Goal: Navigation & Orientation: Understand site structure

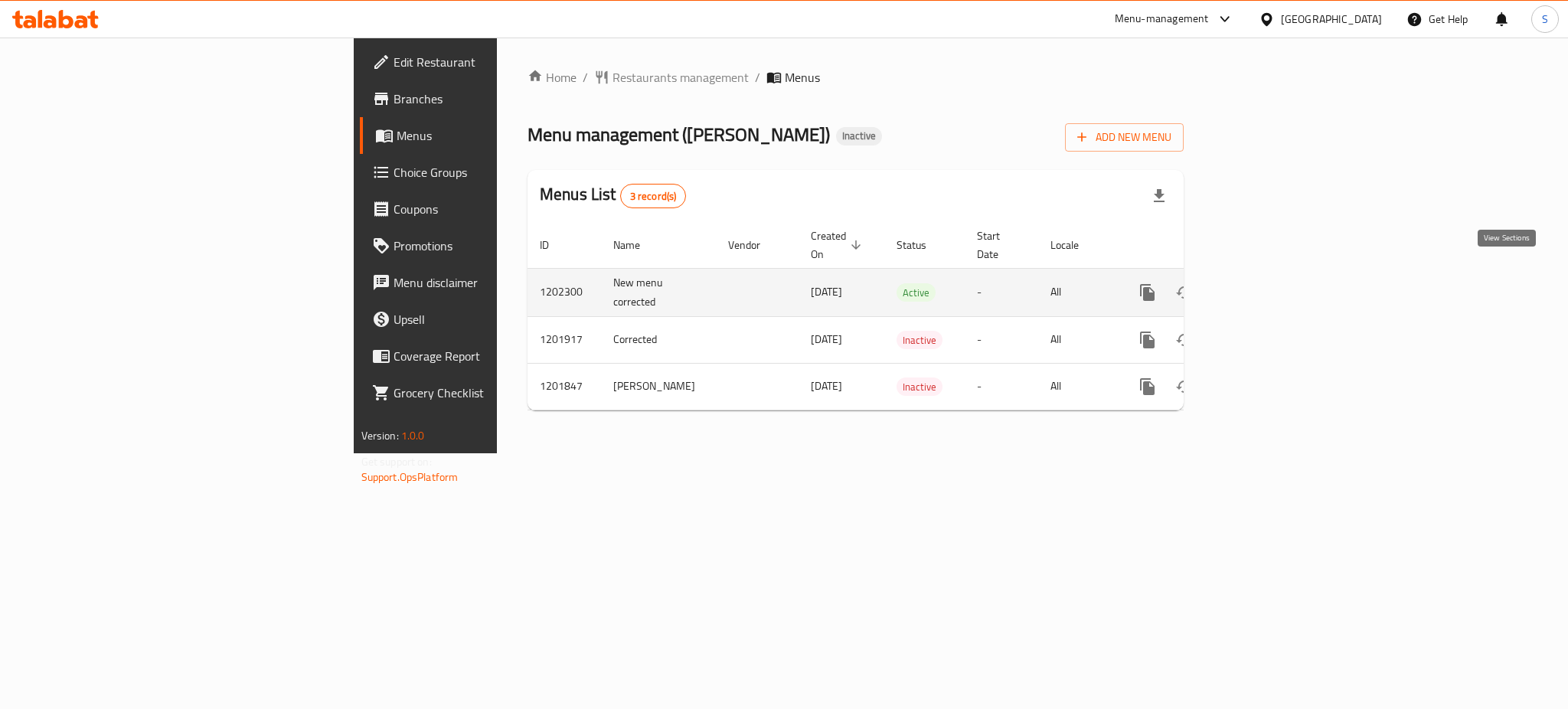
click at [1267, 283] on icon "enhanced table" at bounding box center [1258, 292] width 18 height 18
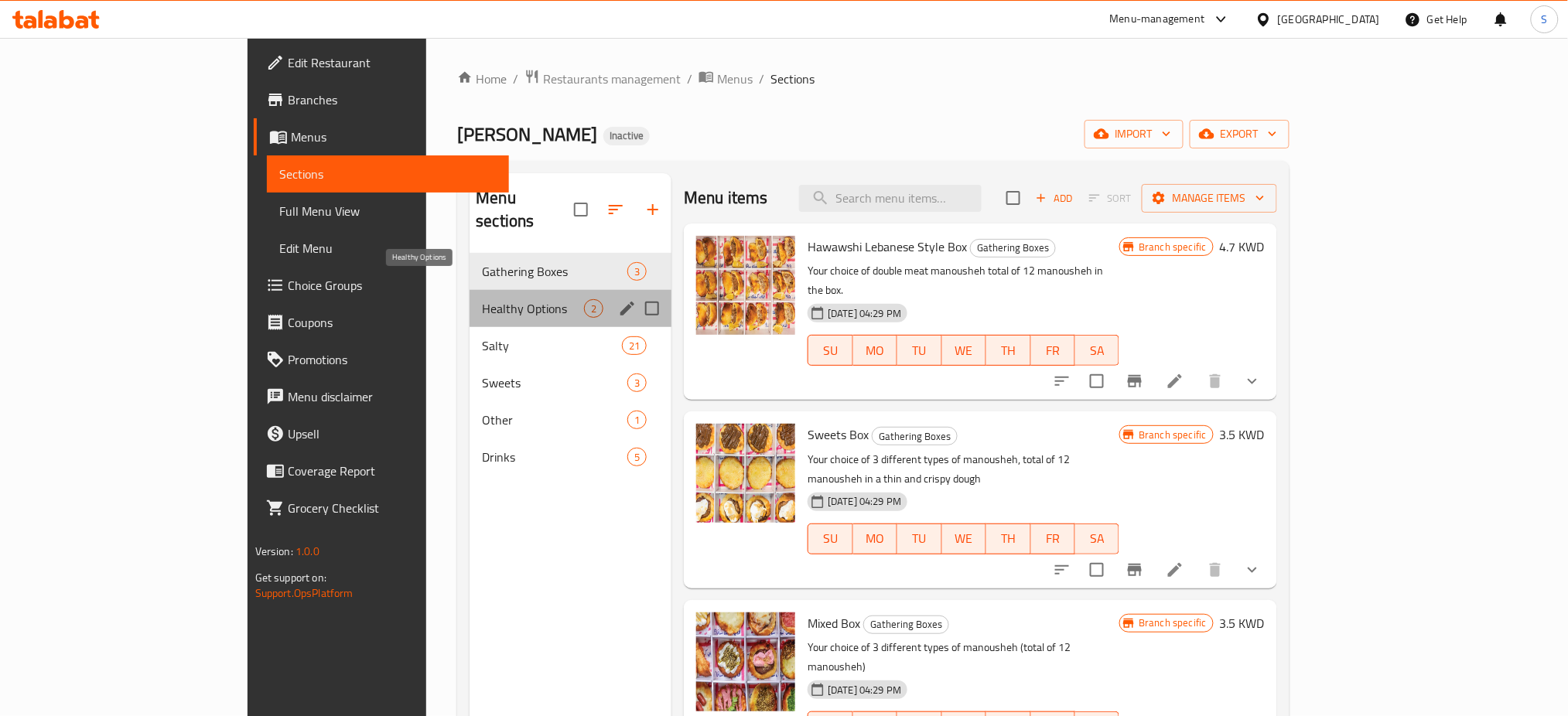
click at [482, 299] on span "Healthy Options" at bounding box center [533, 308] width 102 height 19
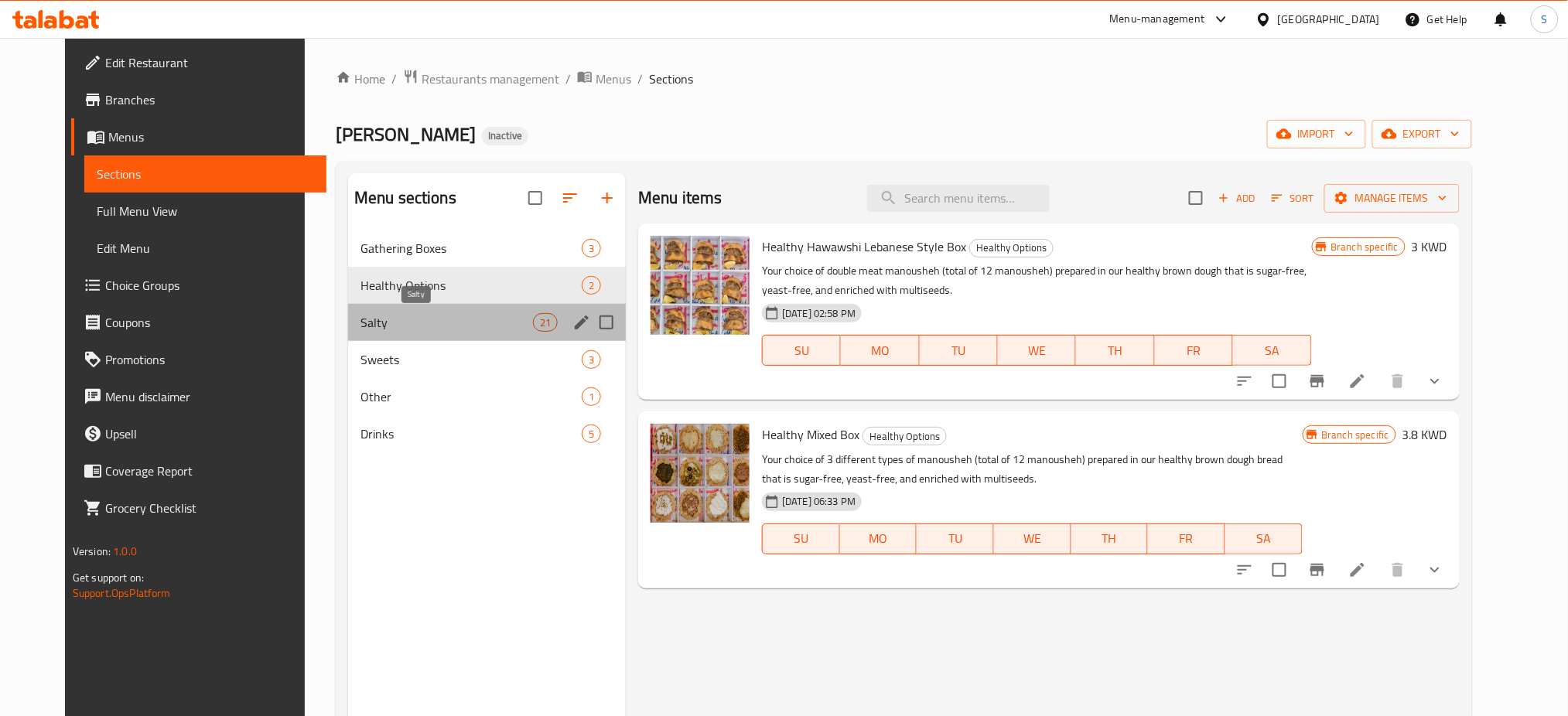
click at [412, 323] on span "Salty" at bounding box center [446, 322] width 173 height 19
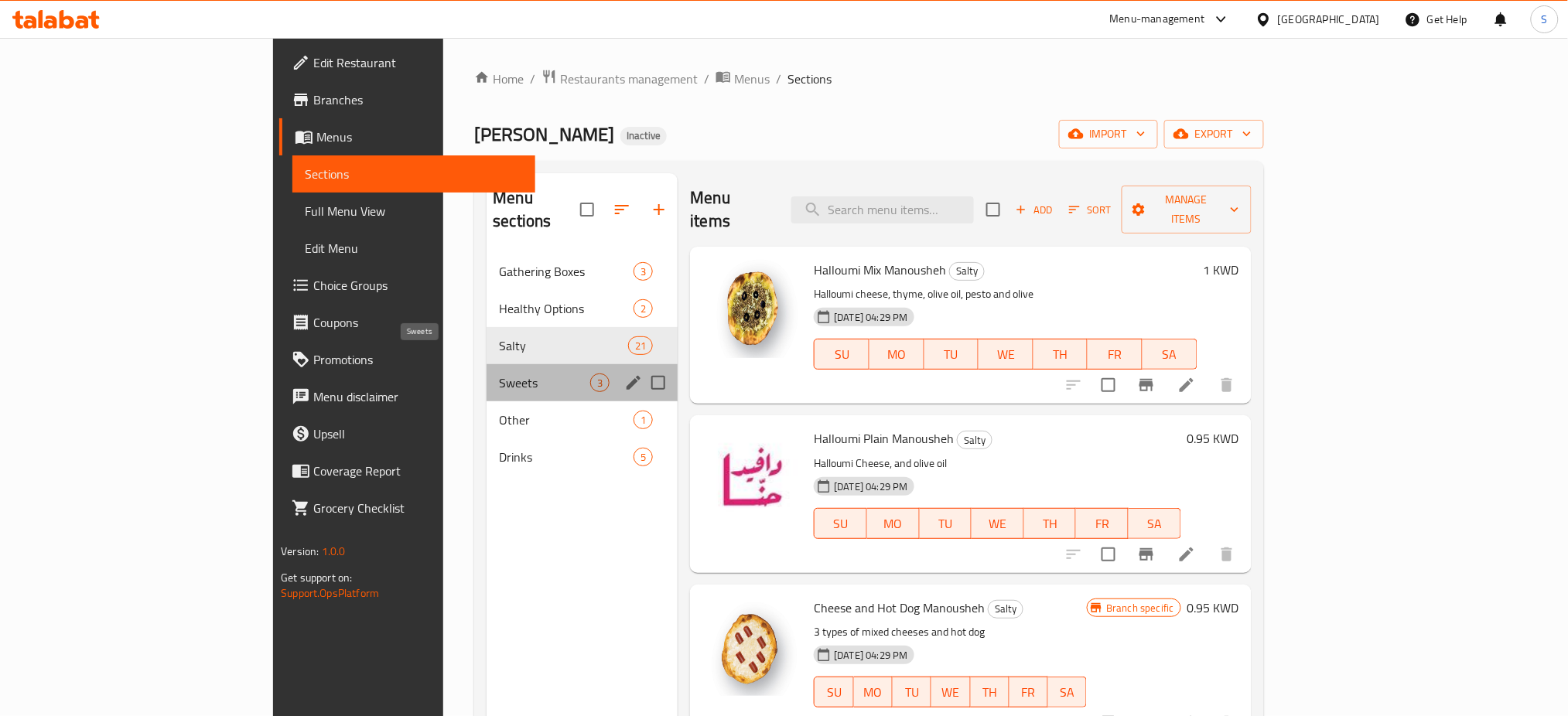
click at [499, 373] on span "Sweets" at bounding box center [545, 383] width 91 height 19
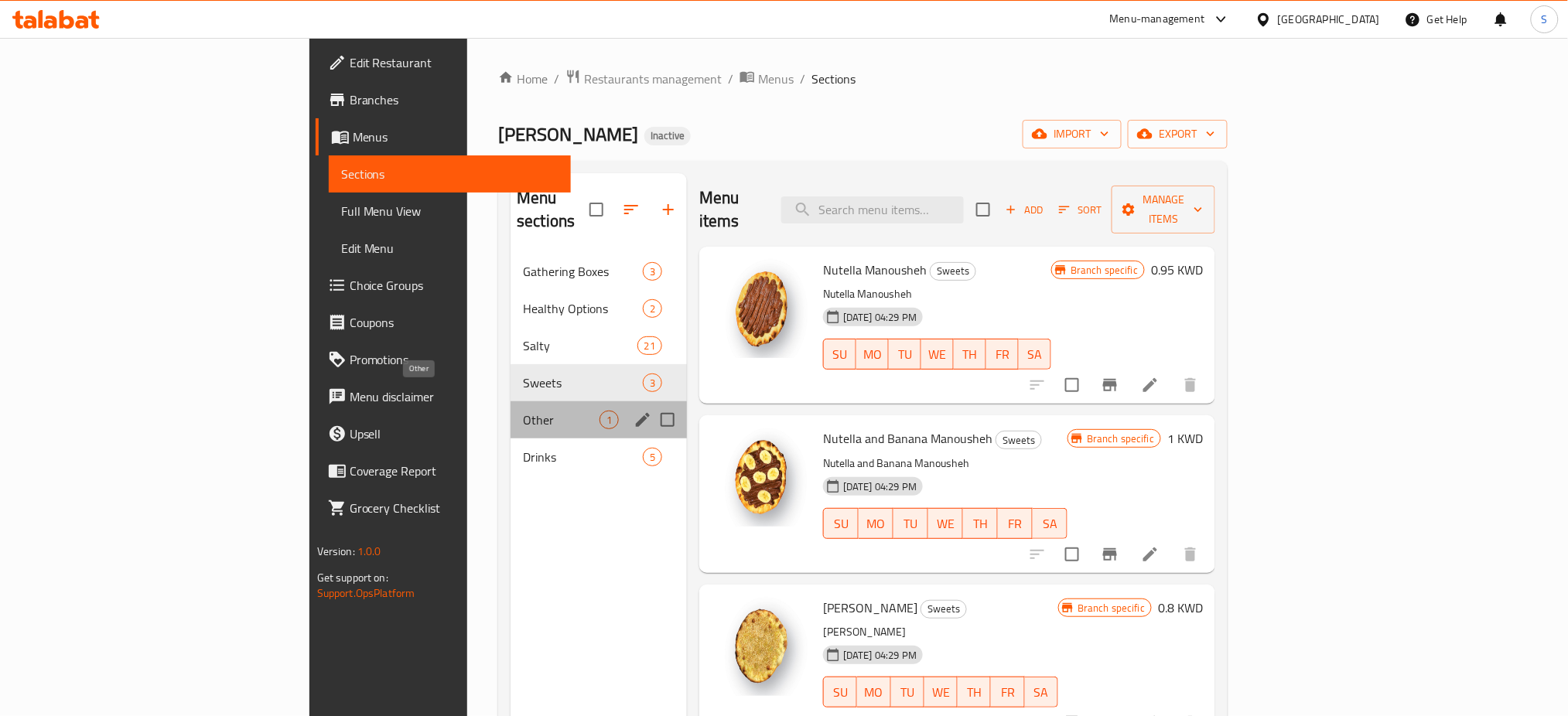
click at [523, 411] on span "Other" at bounding box center [561, 420] width 77 height 19
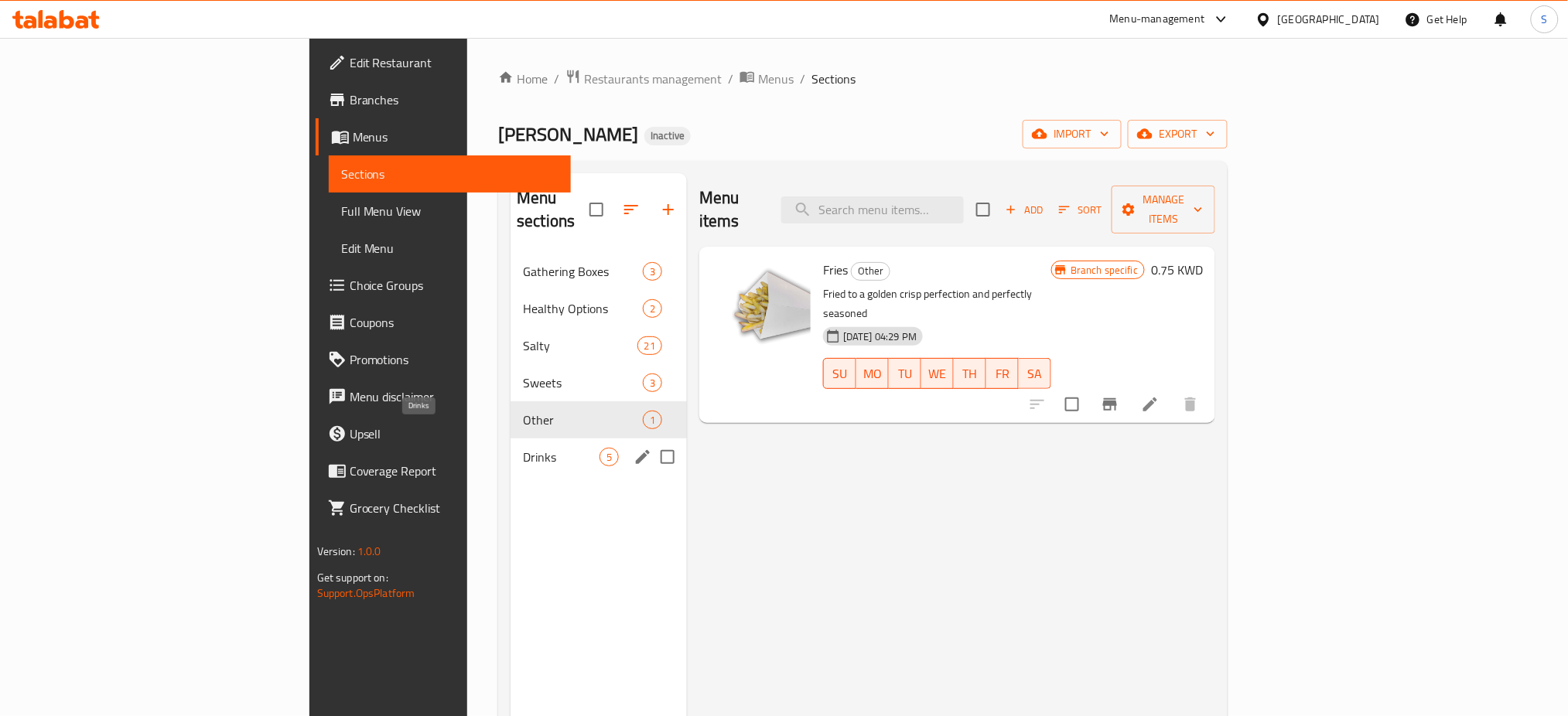
click at [523, 448] on span "Drinks" at bounding box center [561, 457] width 77 height 19
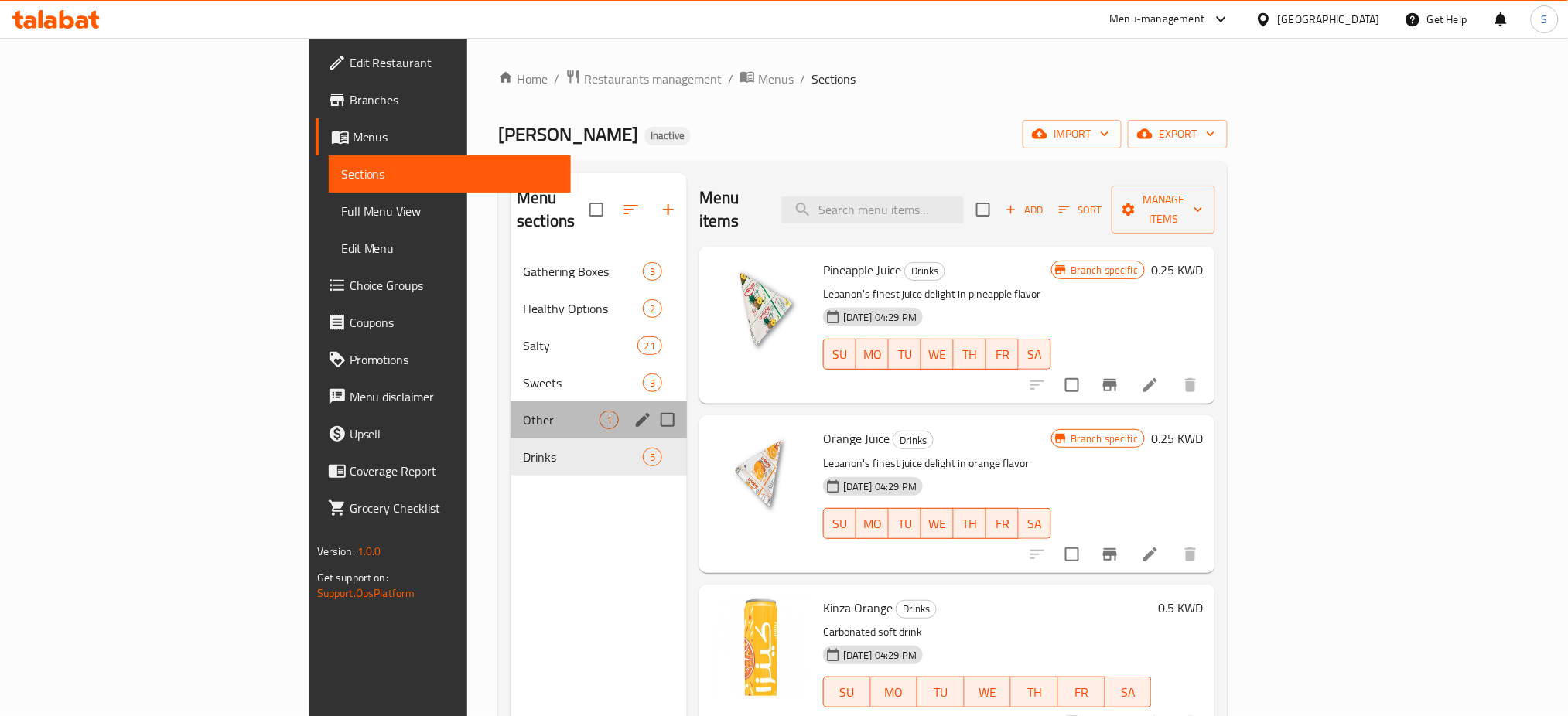
click at [511, 401] on div "Other 1" at bounding box center [599, 420] width 177 height 37
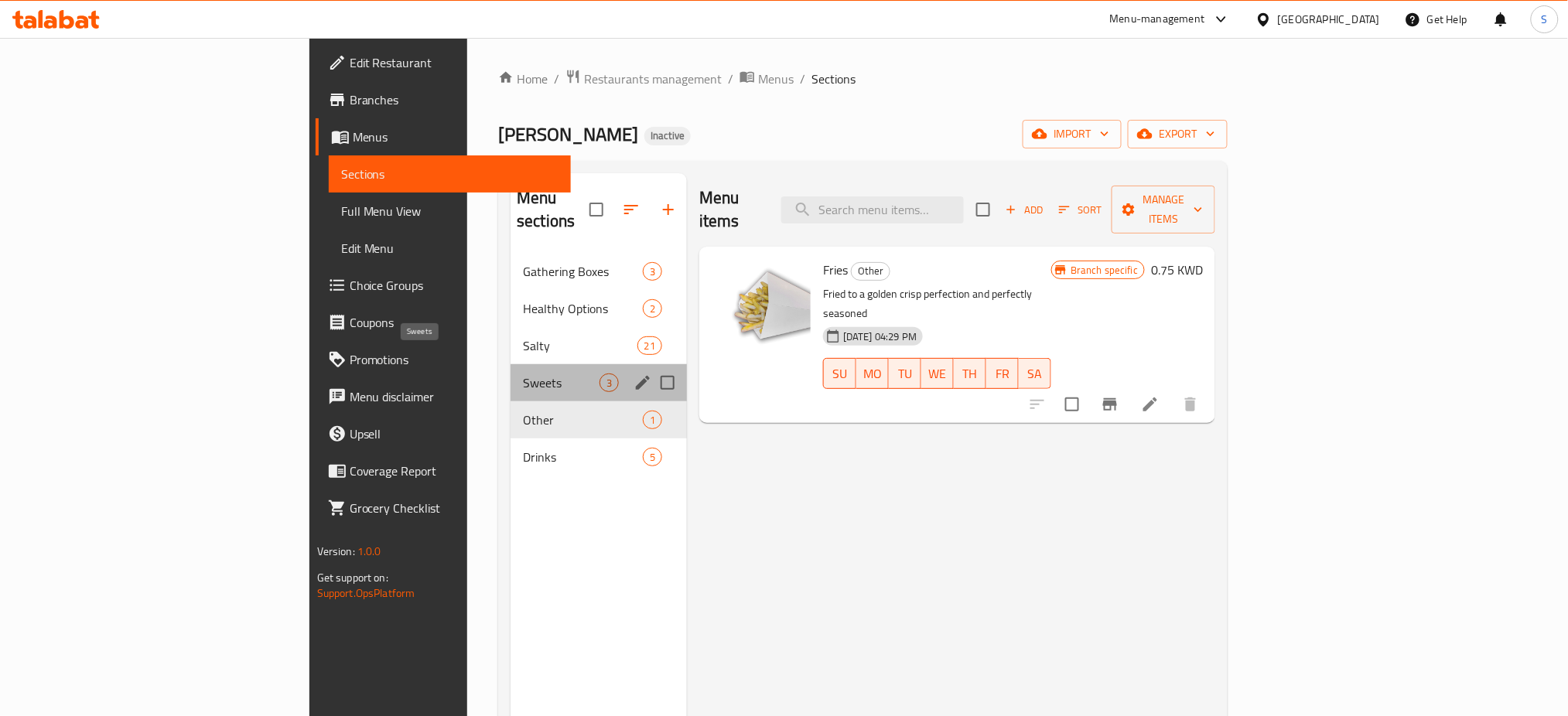
click at [523, 373] on span "Sweets" at bounding box center [561, 383] width 77 height 19
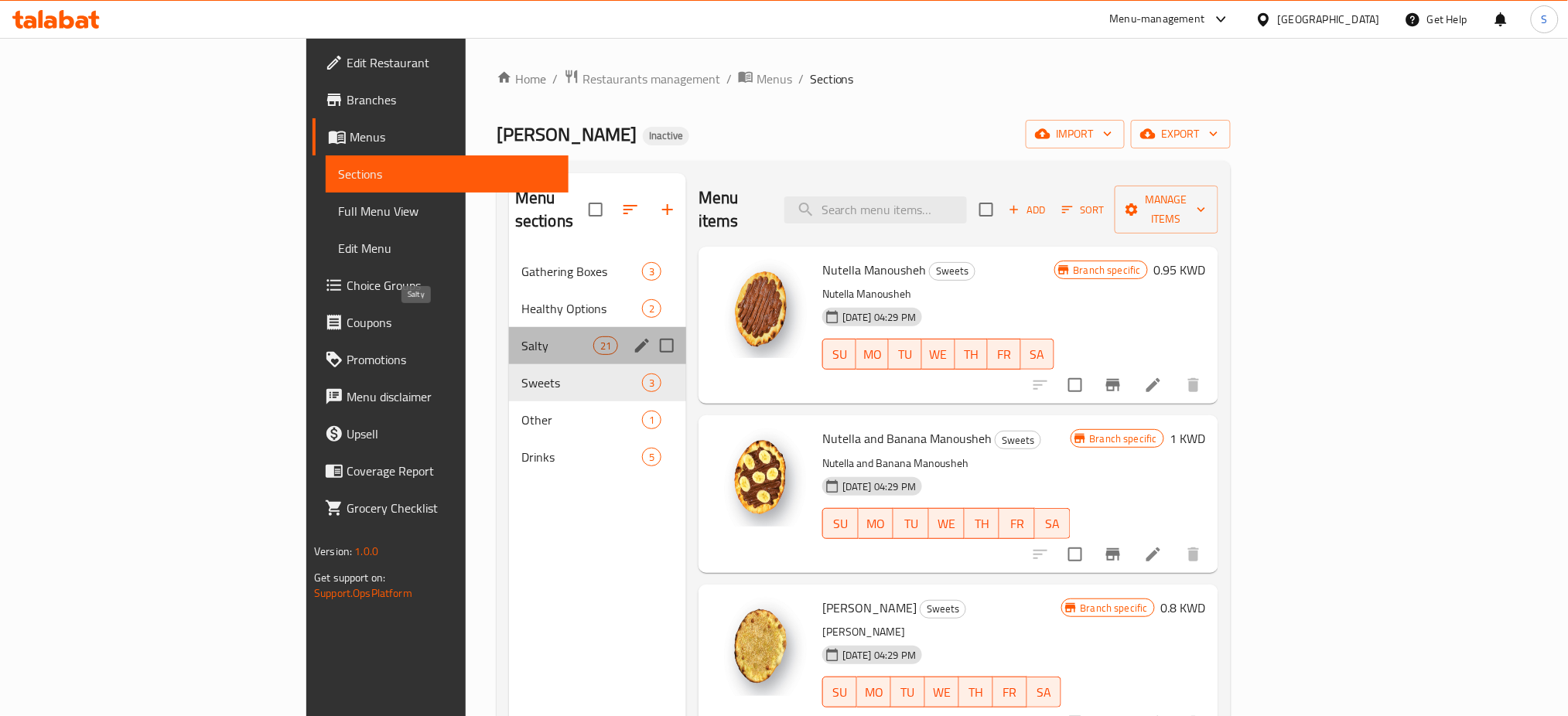
click at [522, 336] on span "Salty" at bounding box center [557, 346] width 72 height 19
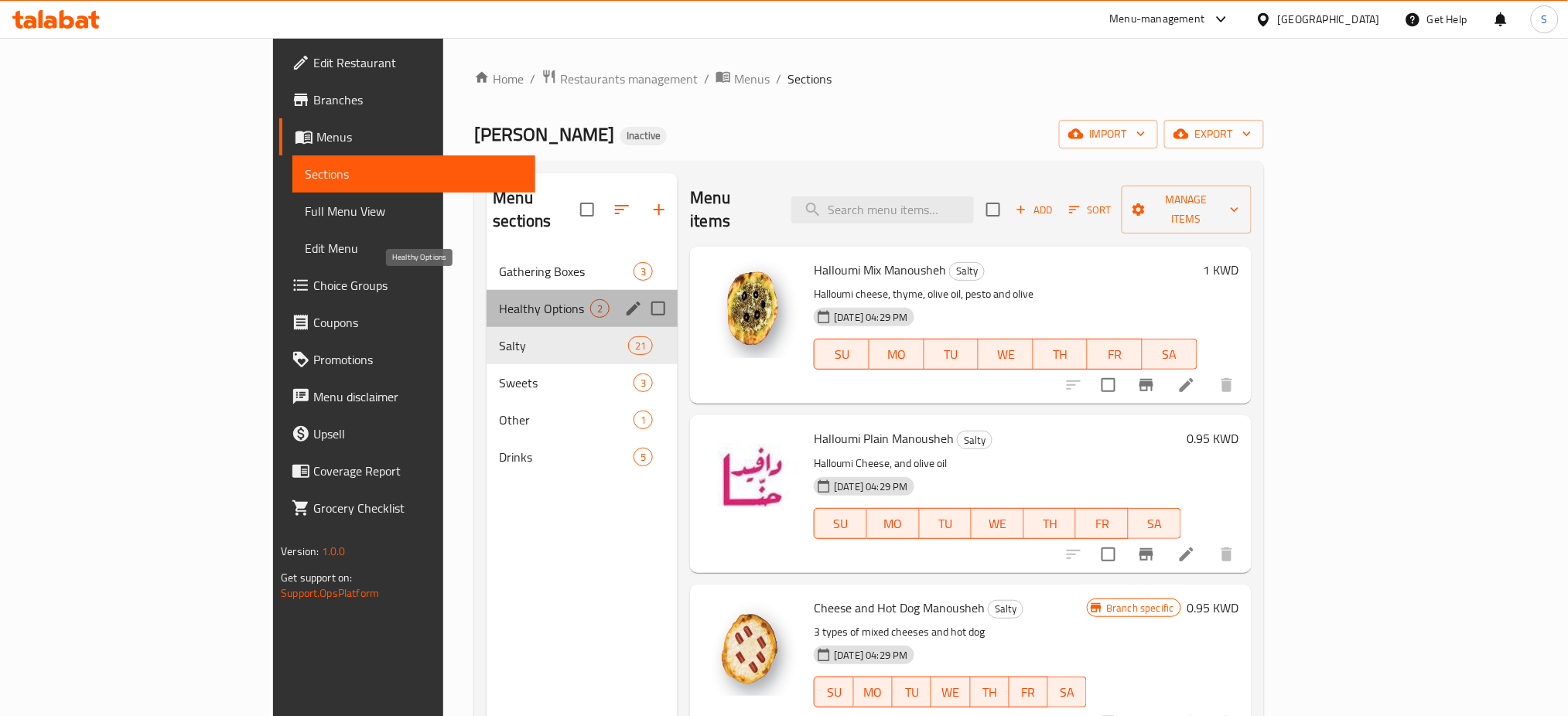
click at [499, 299] on span "Healthy Options" at bounding box center [545, 308] width 91 height 19
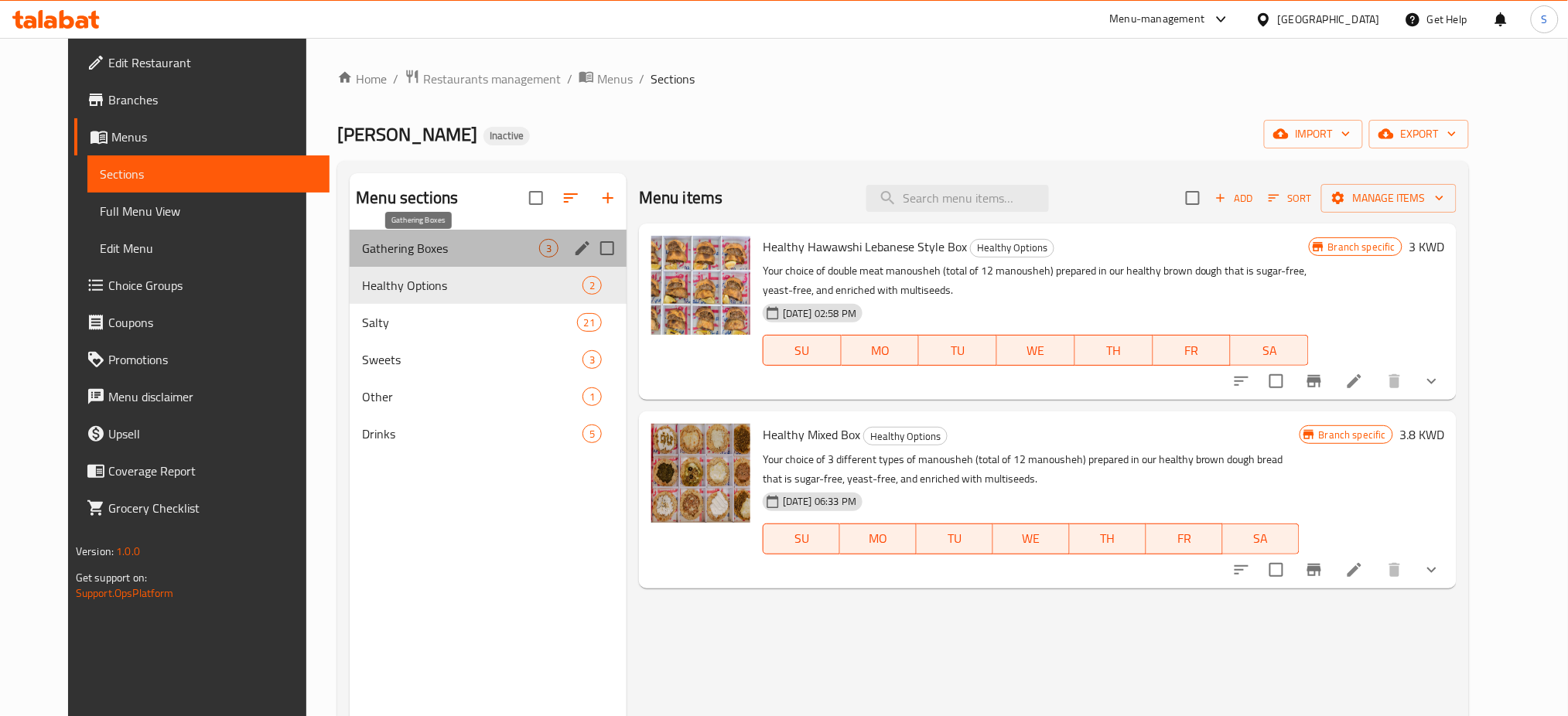
click at [398, 250] on span "Gathering Boxes" at bounding box center [450, 248] width 177 height 19
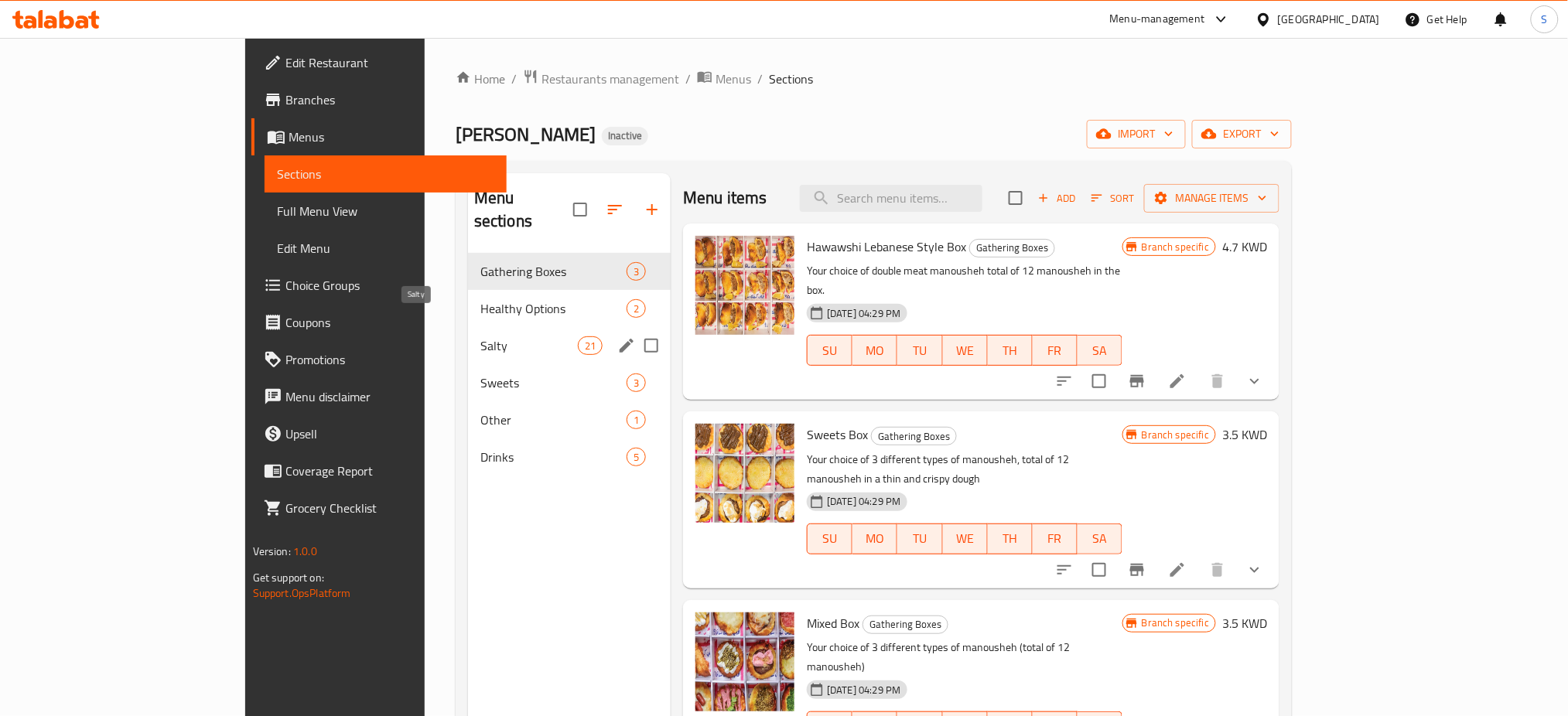
drag, startPoint x: 424, startPoint y: 321, endPoint x: 400, endPoint y: 254, distance: 71.2
click at [481, 336] on span "Salty" at bounding box center [529, 346] width 98 height 19
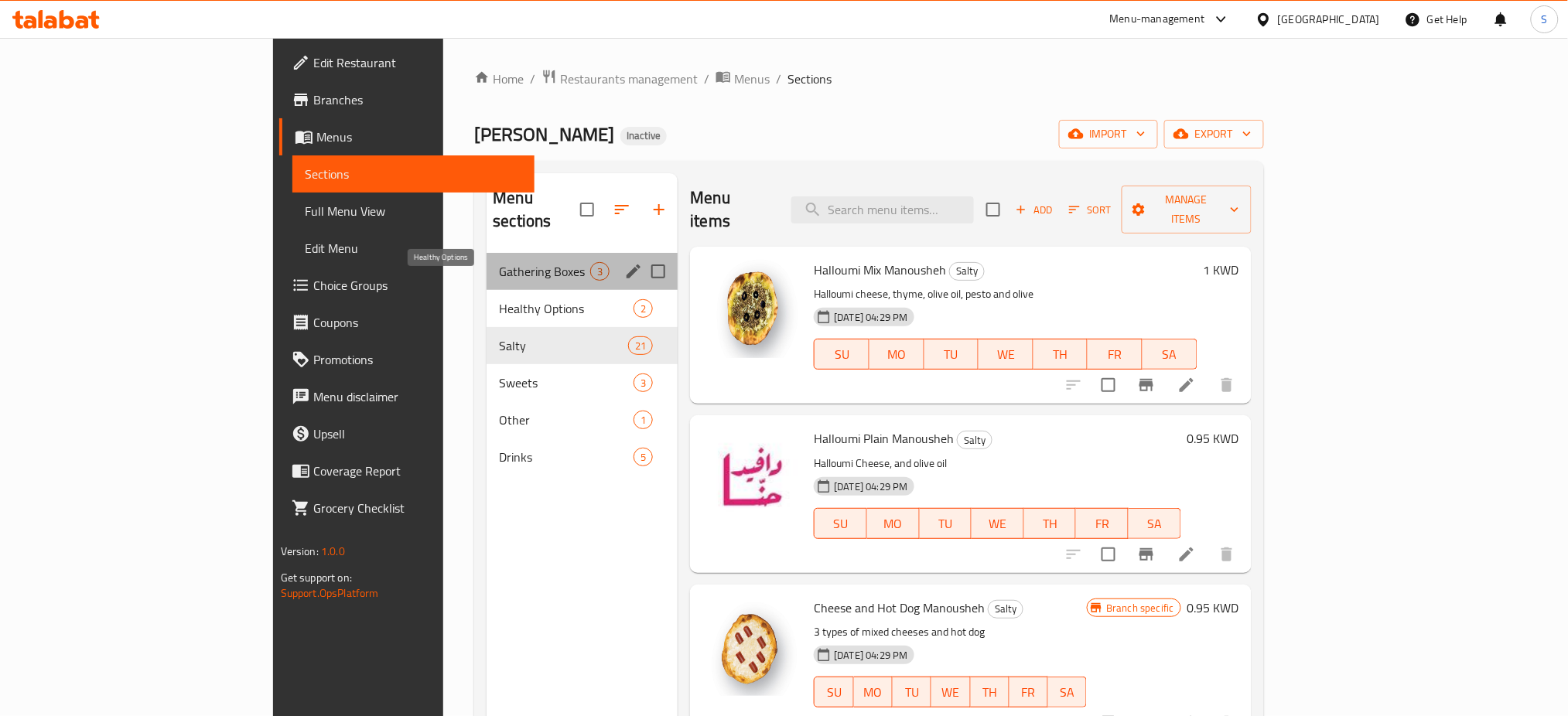
click at [499, 262] on span "Gathering Boxes" at bounding box center [545, 271] width 91 height 19
